Goal: Information Seeking & Learning: Learn about a topic

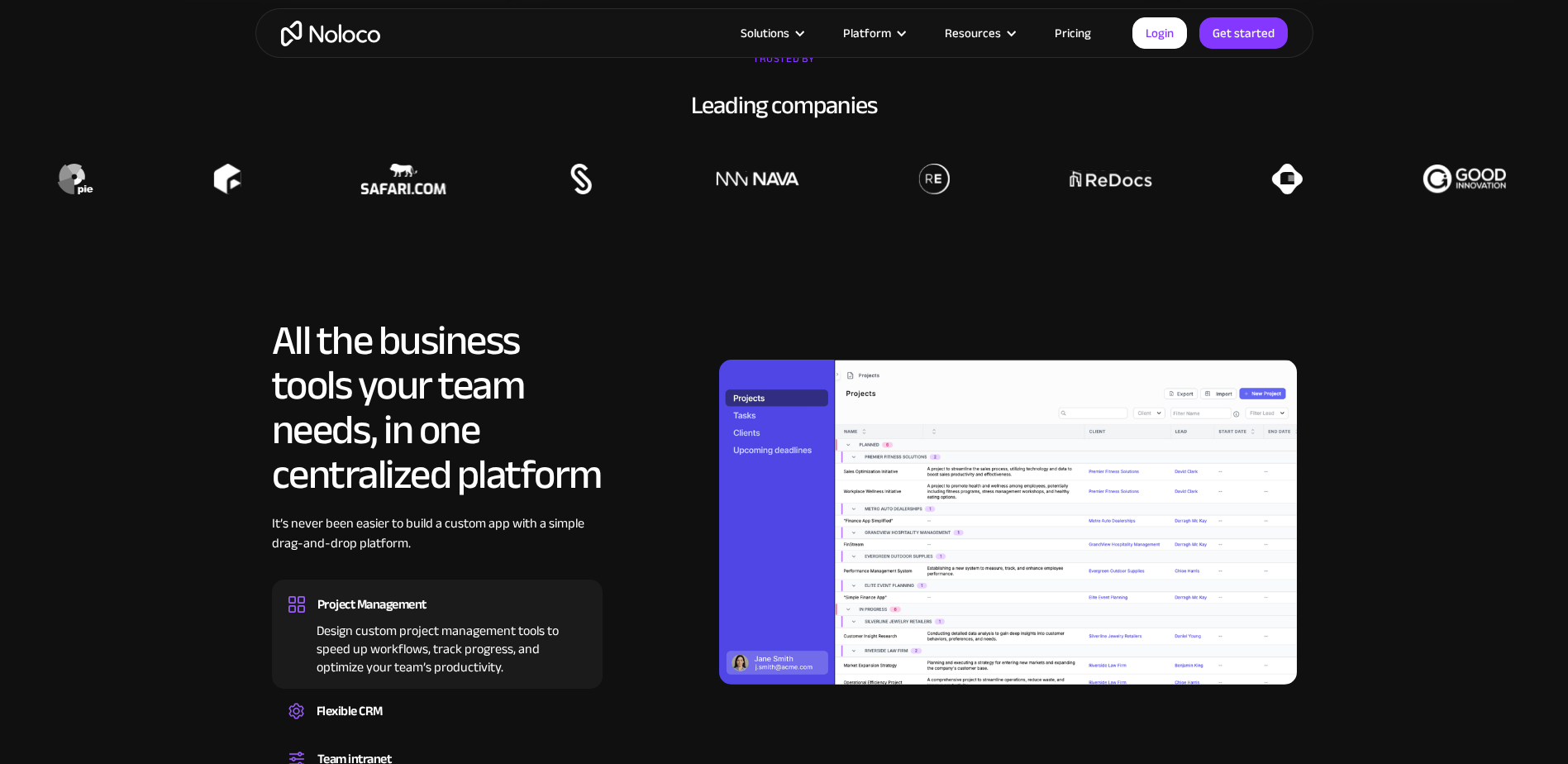
scroll to position [1403, 0]
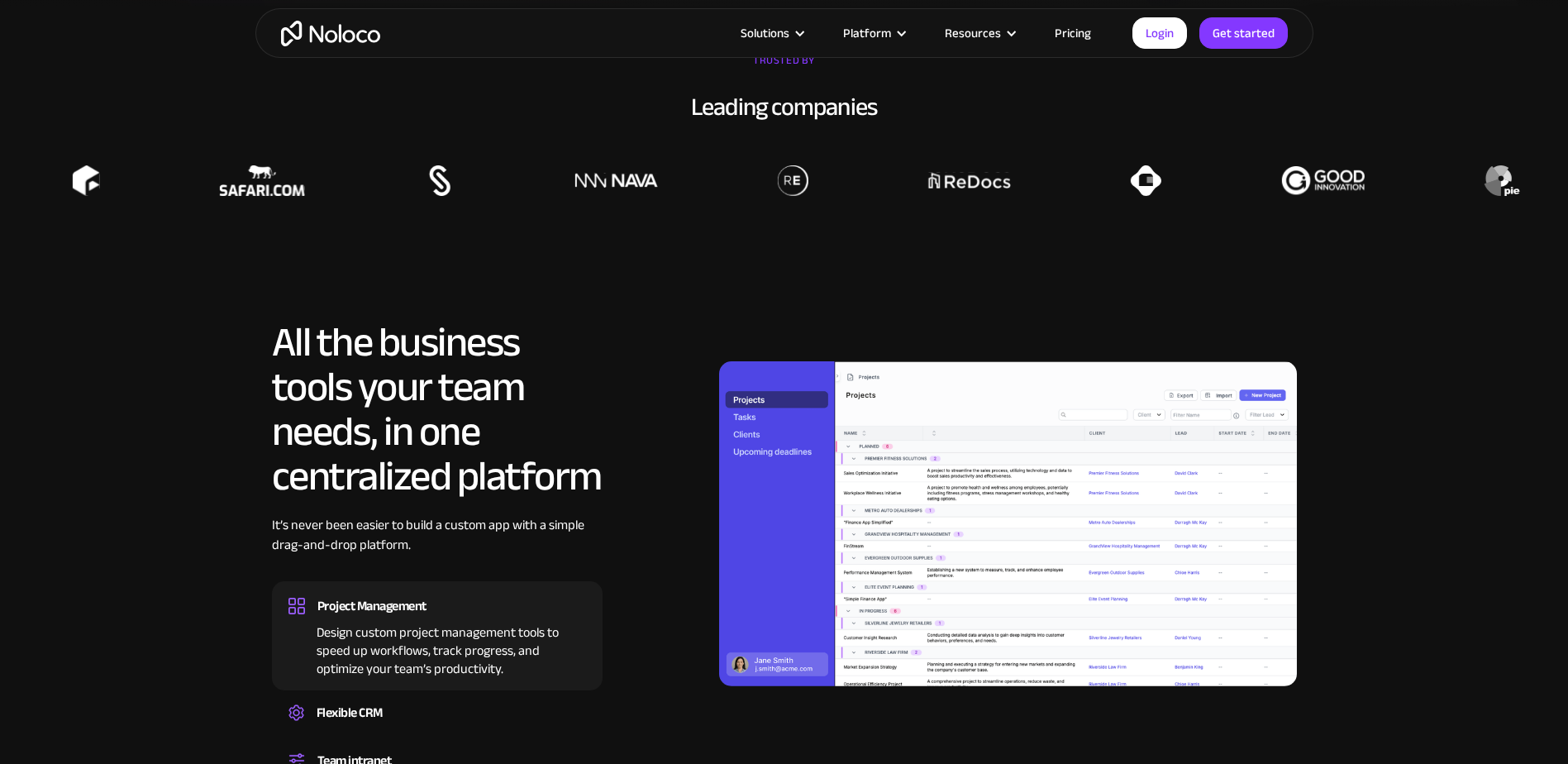
click at [1074, 36] on link "Pricing" at bounding box center [1073, 32] width 78 height 21
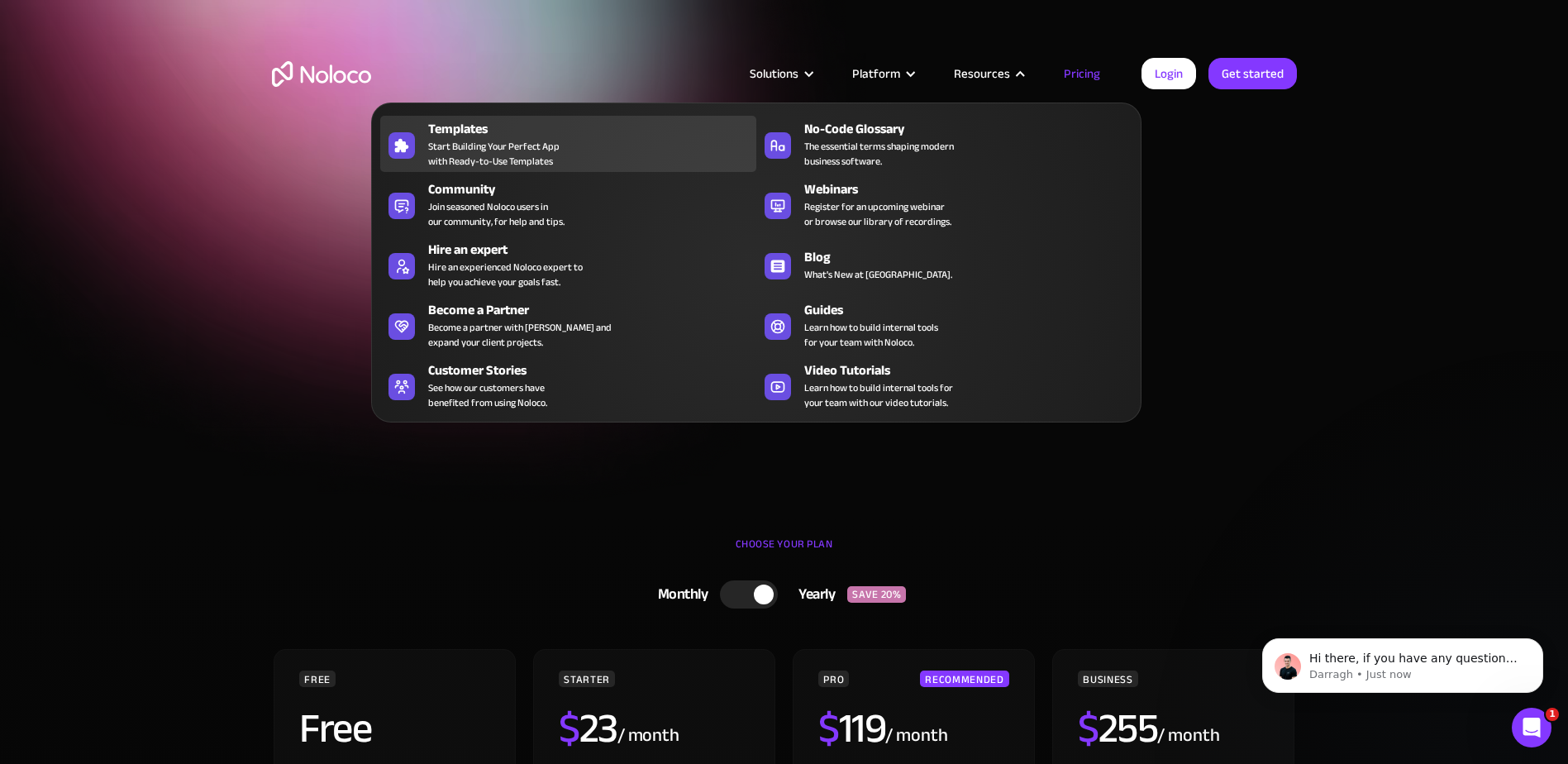
click at [512, 127] on div "Templates" at bounding box center [596, 129] width 336 height 20
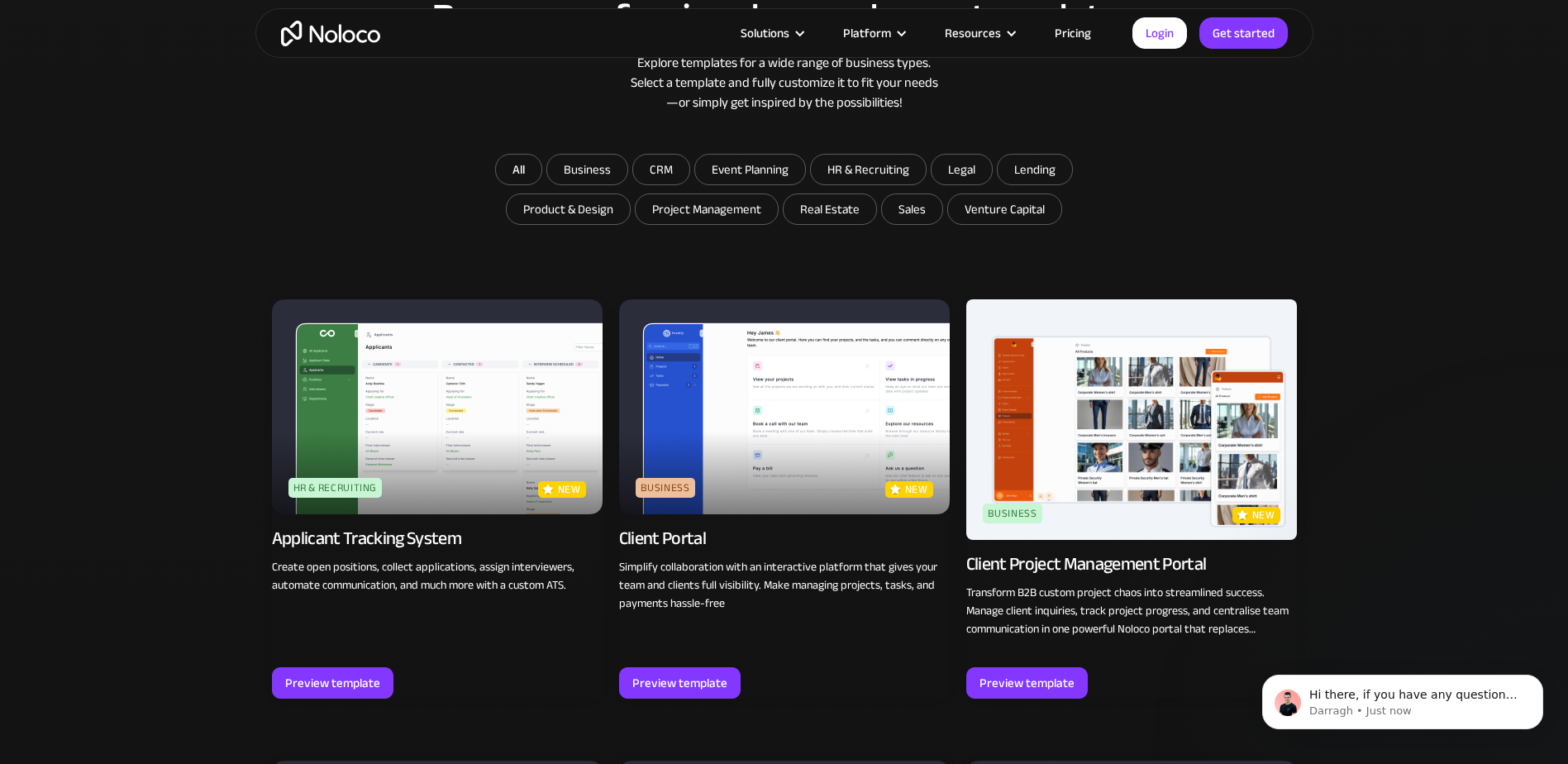
scroll to position [1004, 0]
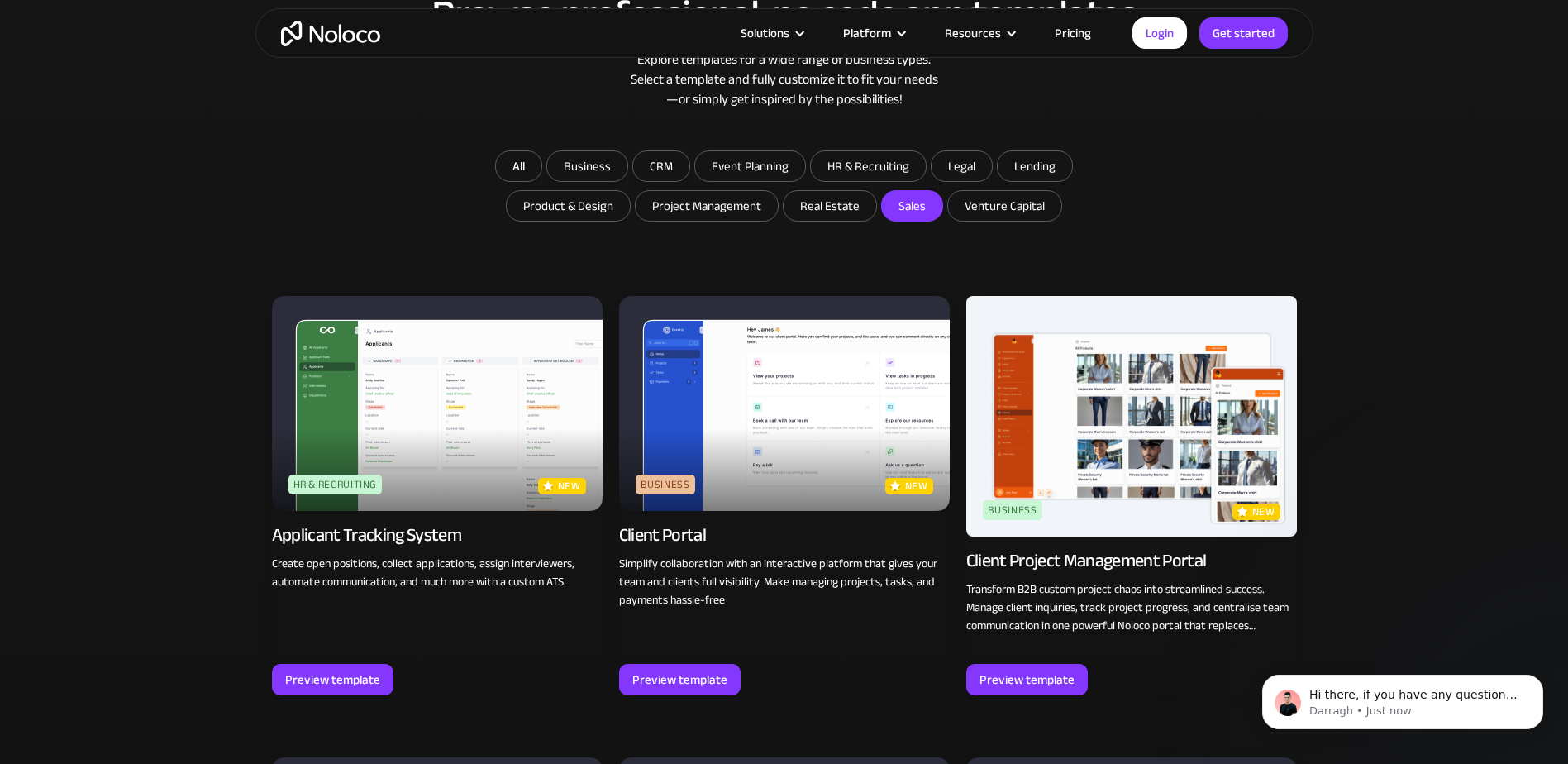
click at [876, 214] on input "Sales" at bounding box center [830, 205] width 93 height 30
checkbox input "true"
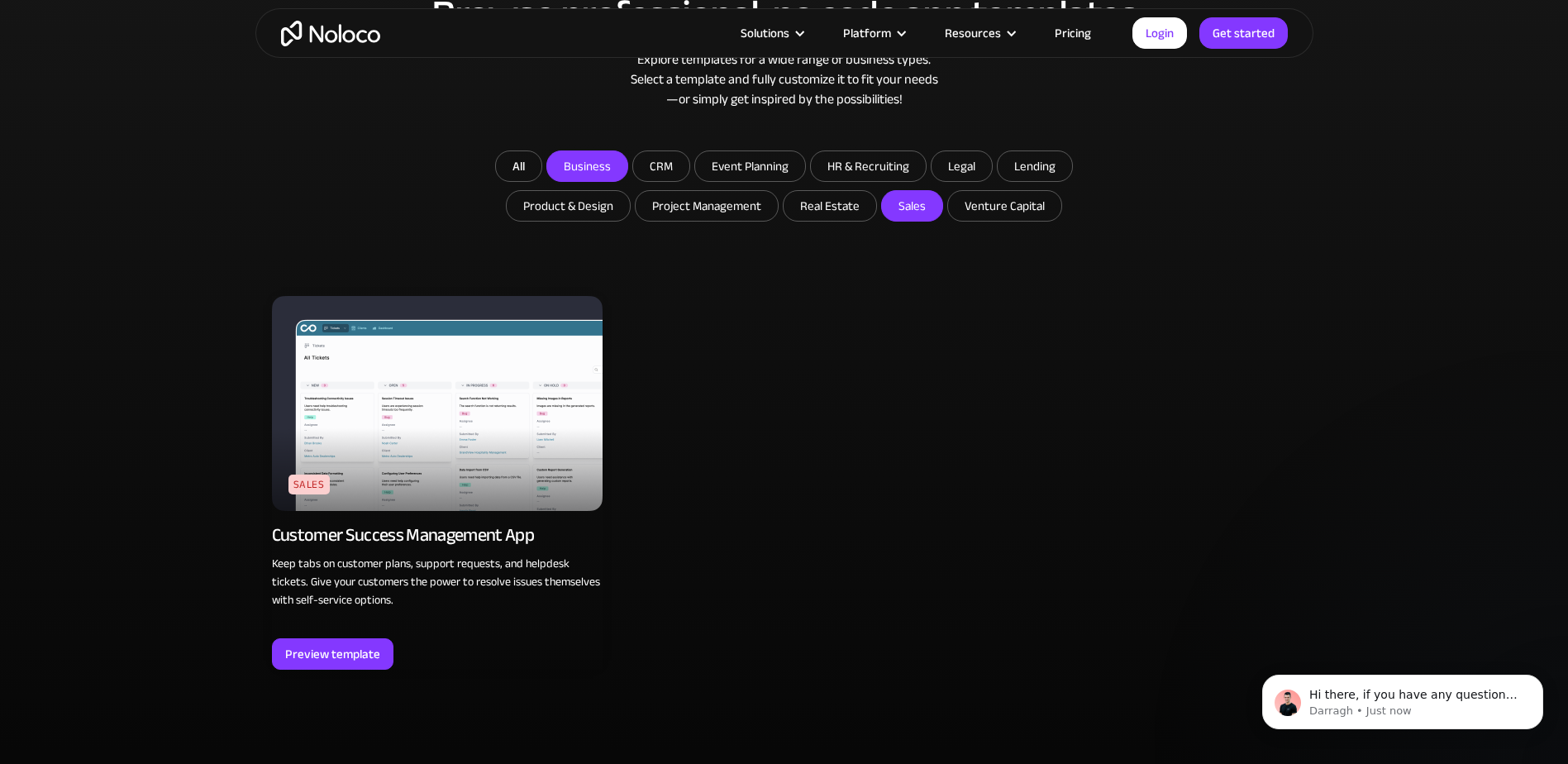
click at [613, 165] on input "Business" at bounding box center [587, 165] width 80 height 30
checkbox input "true"
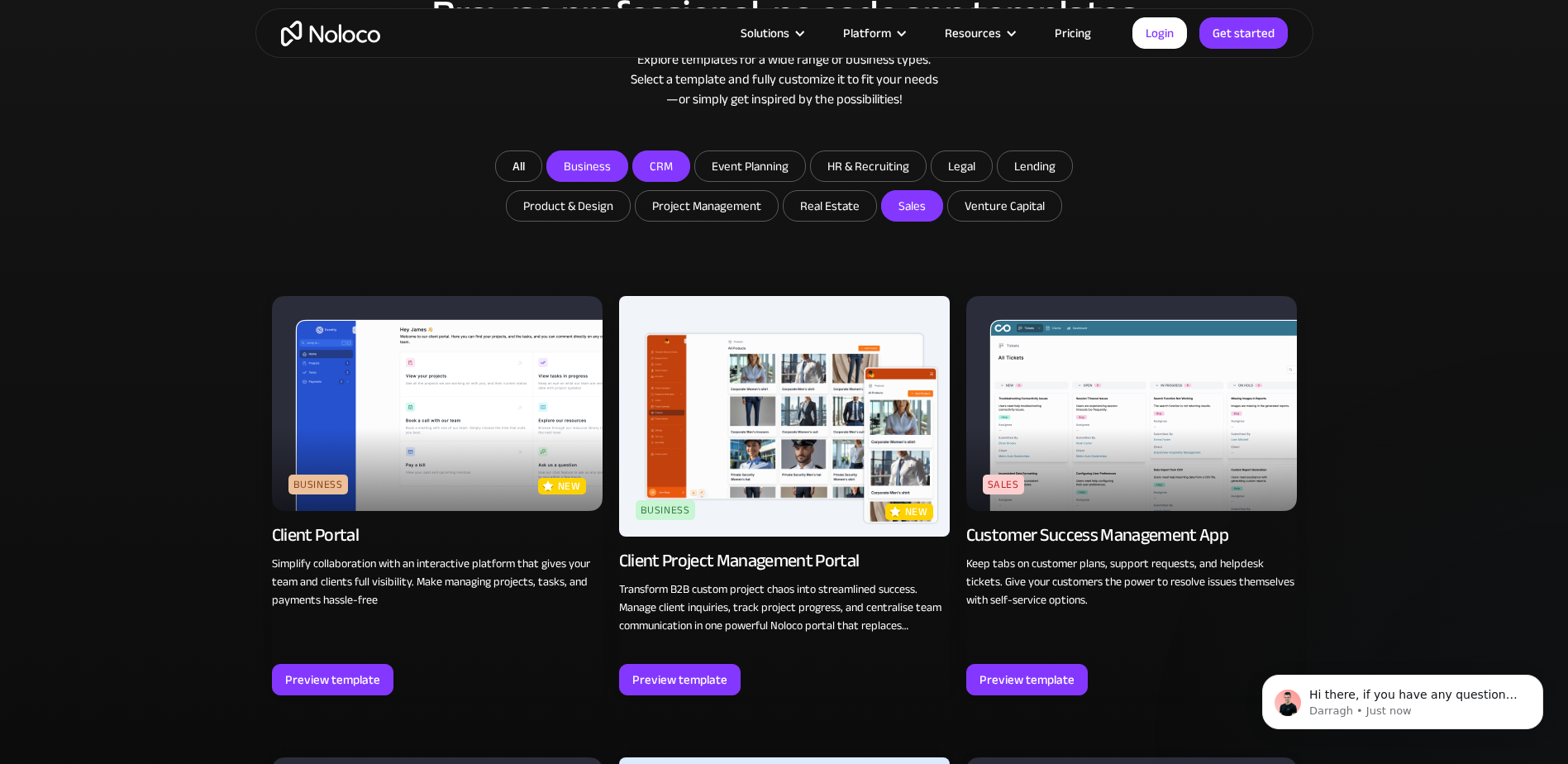
click at [627, 161] on input "CRM" at bounding box center [587, 165] width 80 height 30
checkbox input "true"
click at [627, 164] on input "Event Planning" at bounding box center [587, 165] width 80 height 30
checkbox input "true"
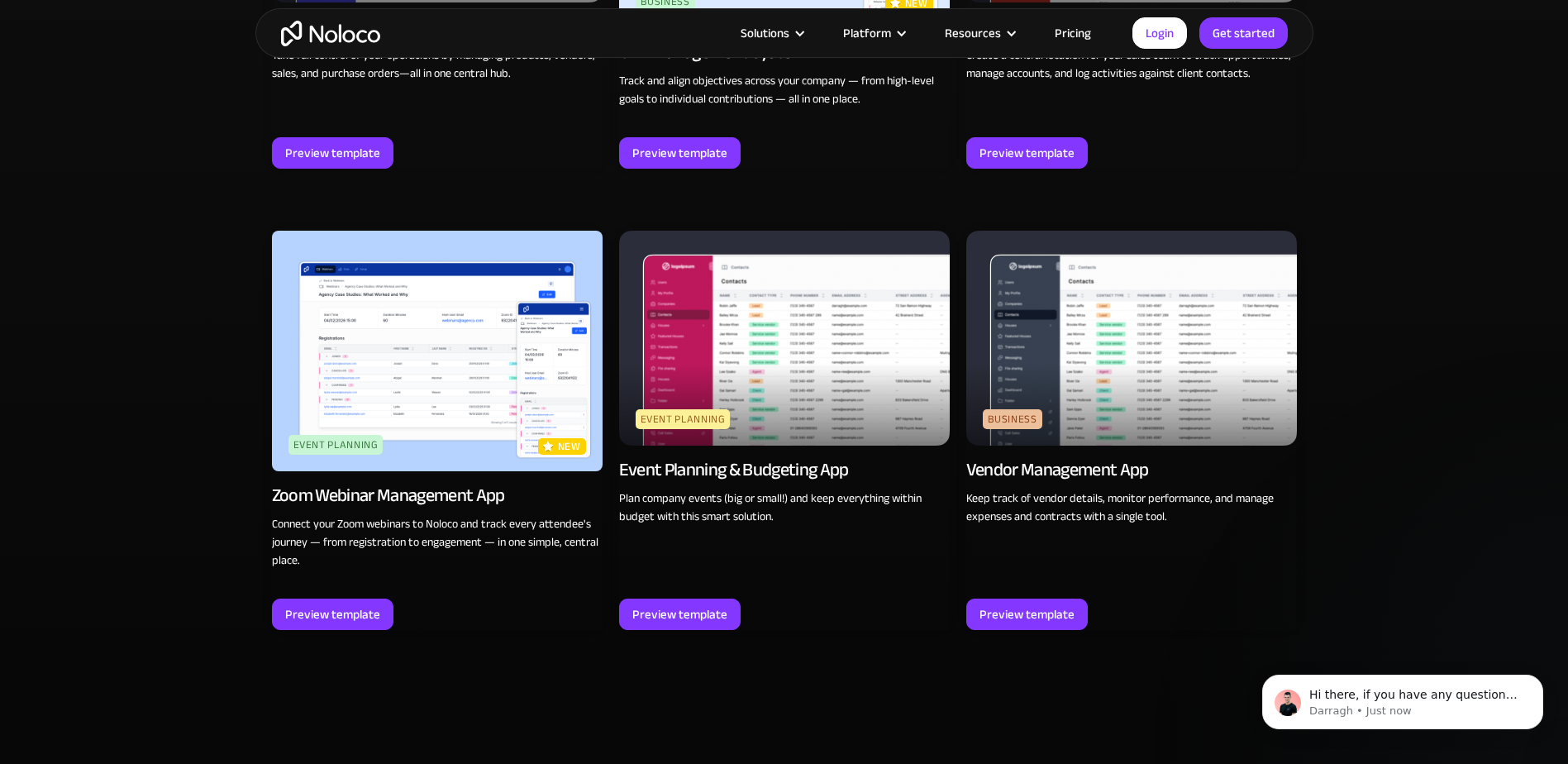
scroll to position [1975, 0]
